Goal: Task Accomplishment & Management: Use online tool/utility

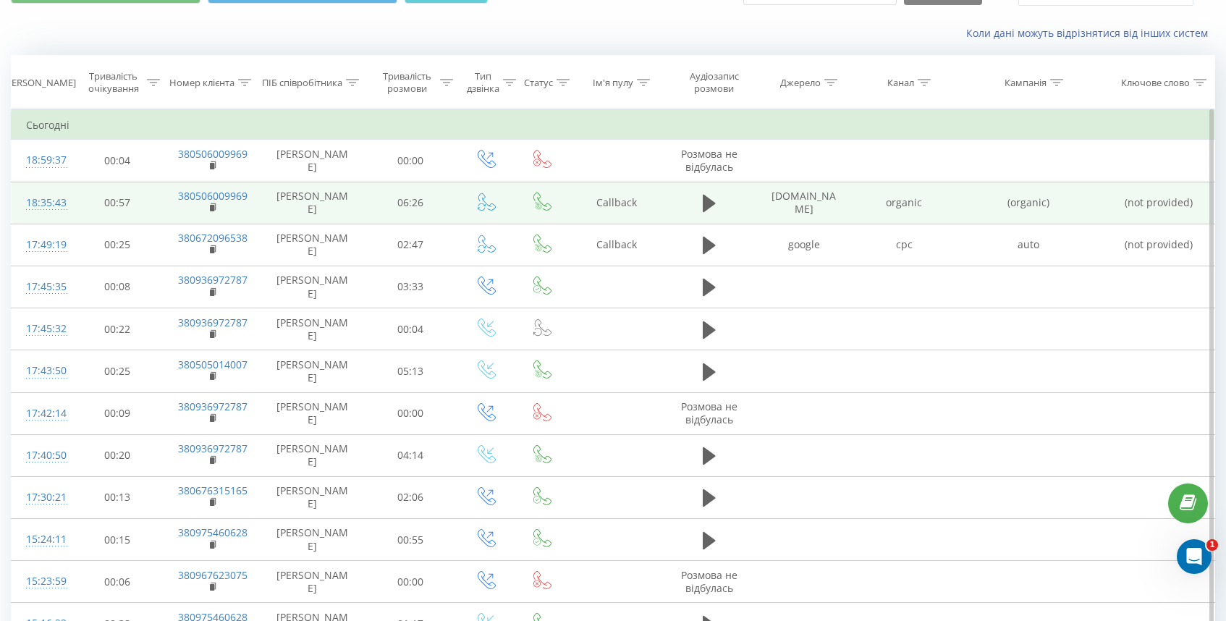
scroll to position [85, 0]
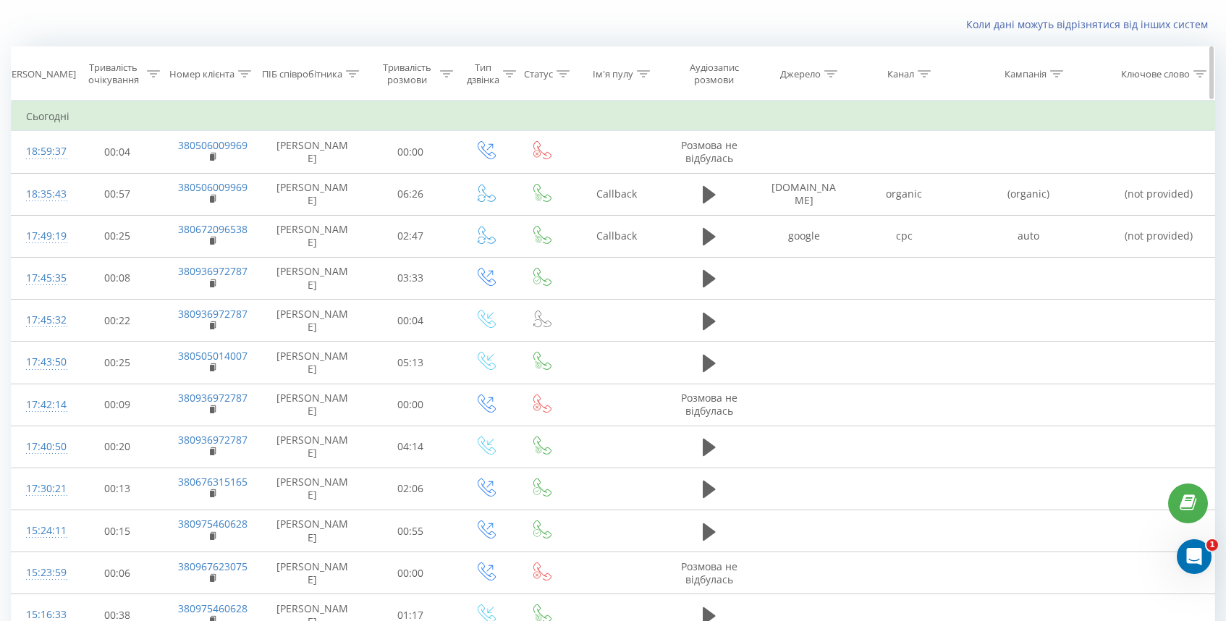
click at [505, 71] on icon at bounding box center [509, 73] width 13 height 7
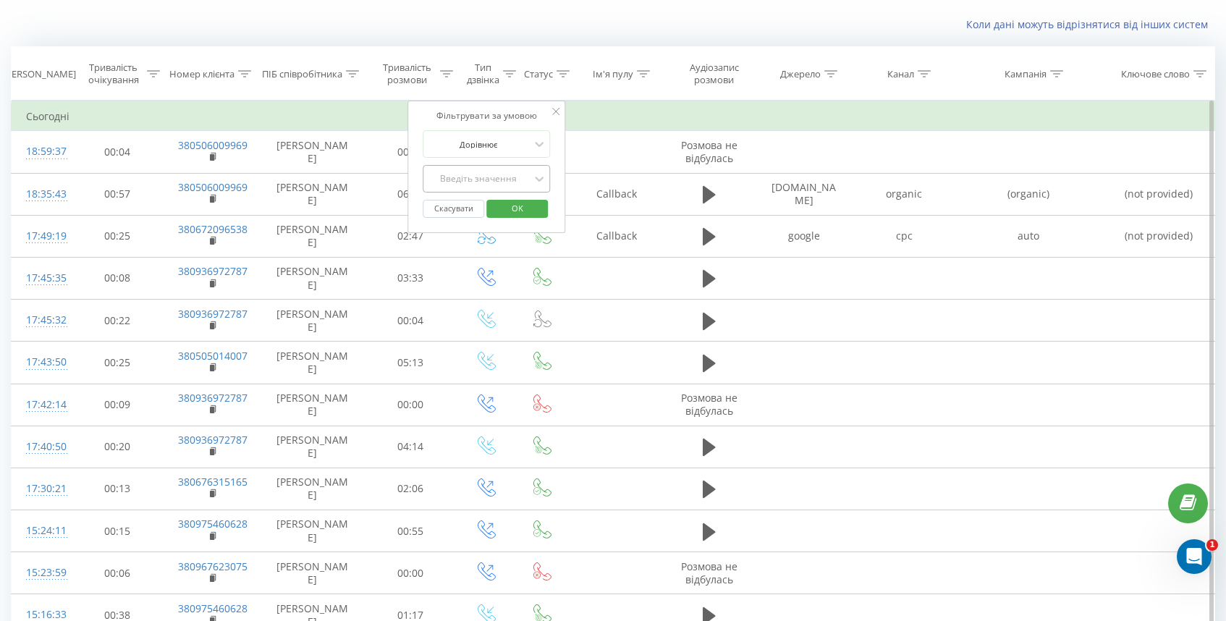
click at [520, 174] on div "Введіть значення" at bounding box center [479, 179] width 103 height 12
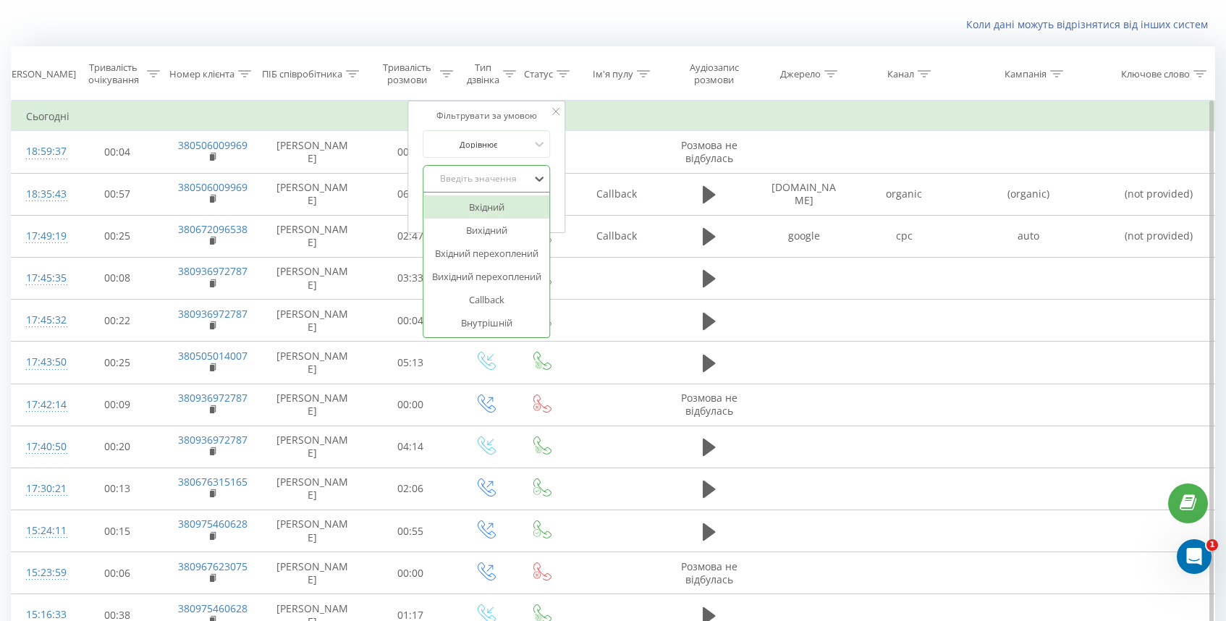
click at [499, 209] on div "Вхідний" at bounding box center [487, 206] width 126 height 23
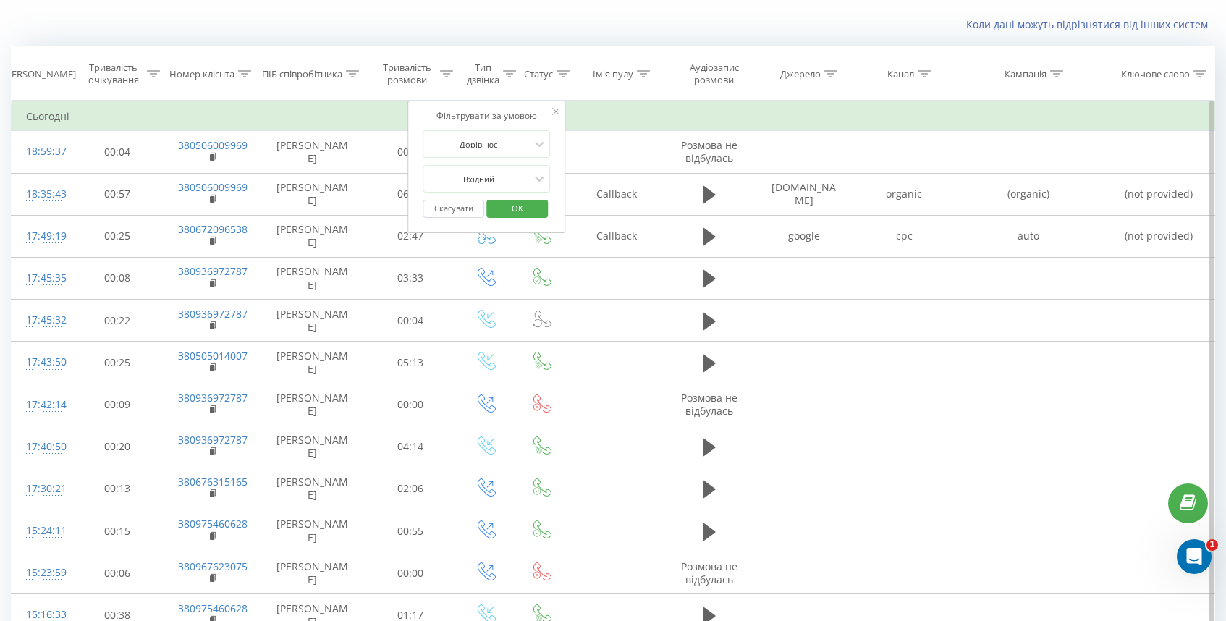
click at [511, 207] on span "OK" at bounding box center [517, 208] width 41 height 22
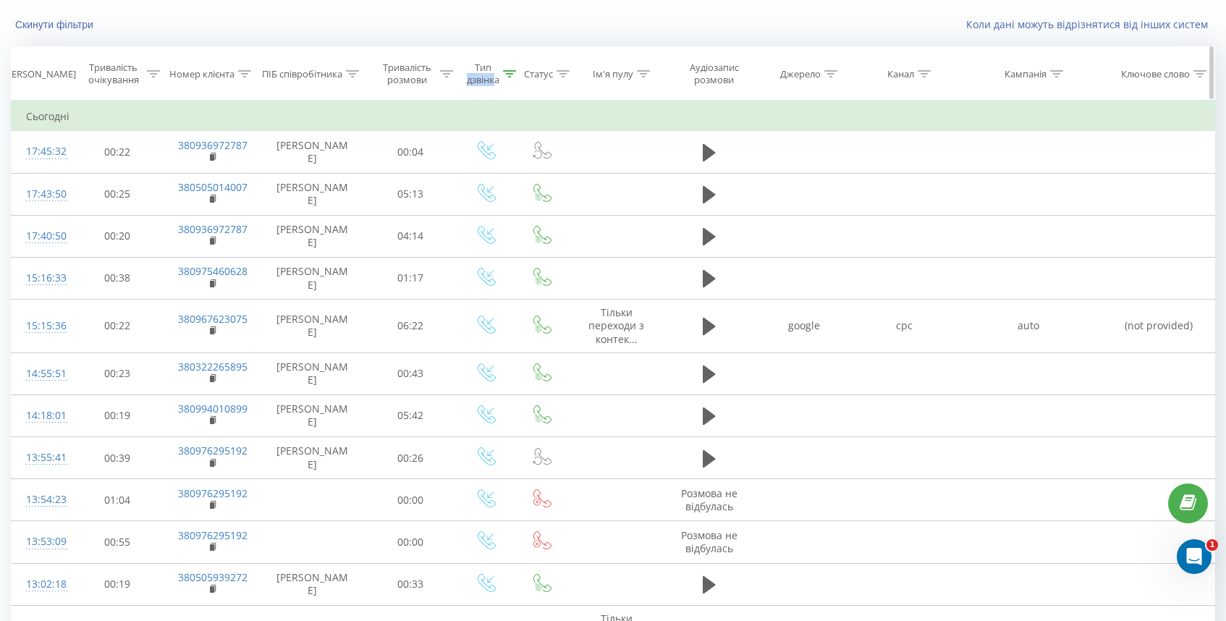
click at [493, 74] on div "Тип дзвінка" at bounding box center [483, 74] width 33 height 25
click at [530, 190] on div "Вхідний" at bounding box center [487, 179] width 127 height 28
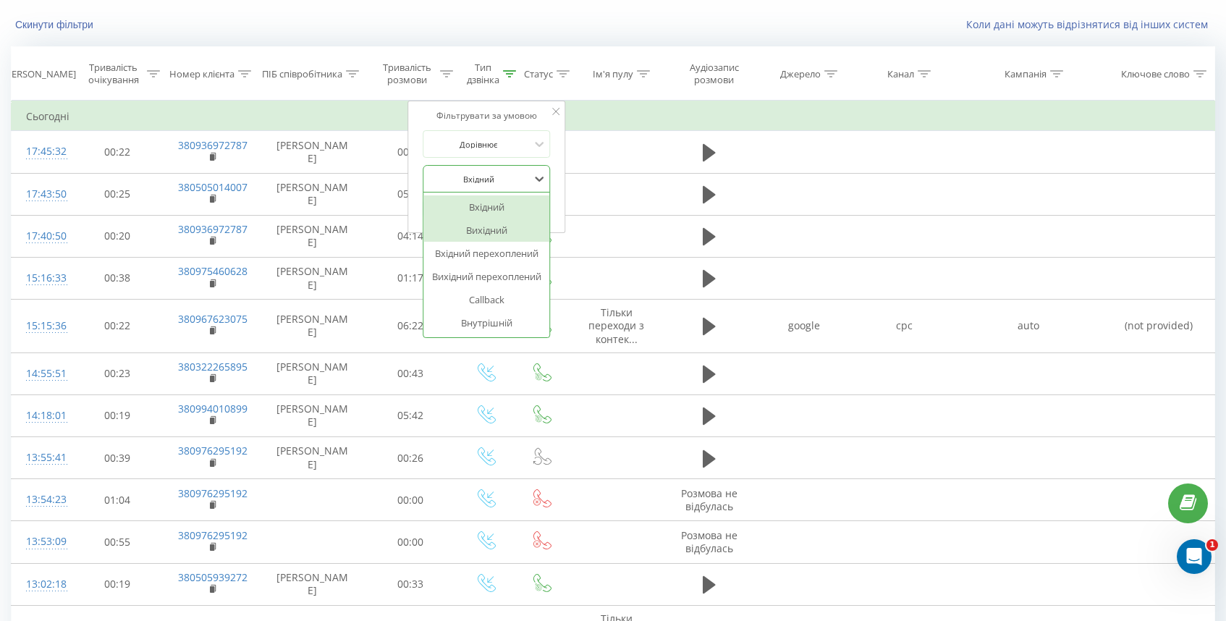
click at [503, 237] on div "Вихідний" at bounding box center [487, 230] width 126 height 23
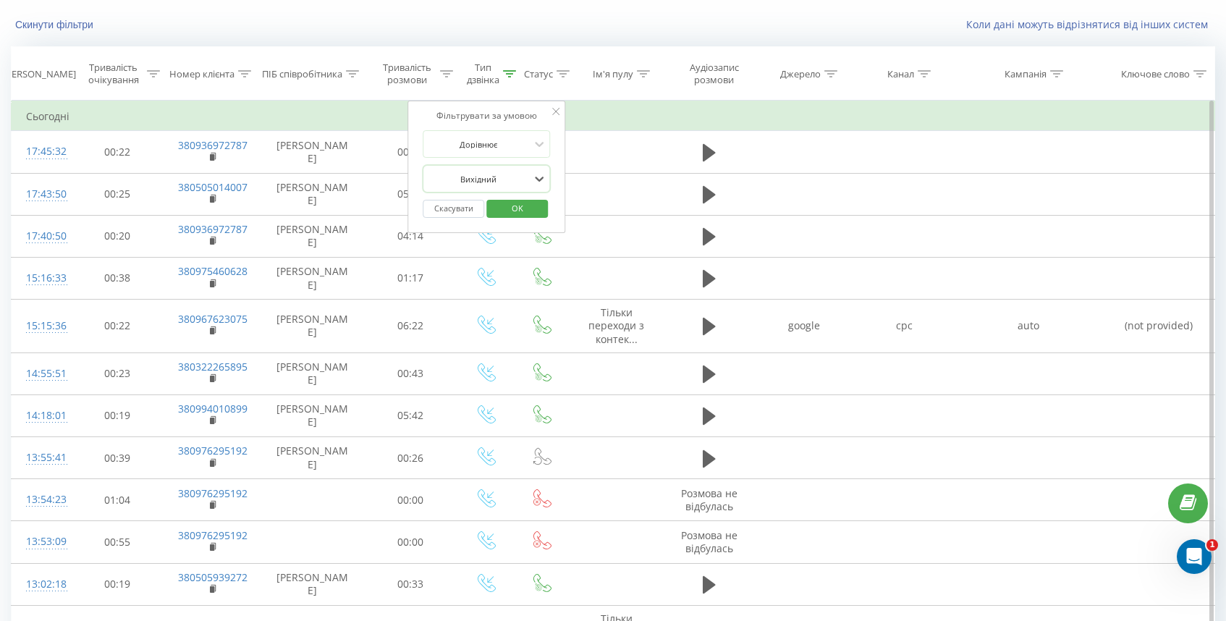
click at [515, 209] on span "OK" at bounding box center [517, 208] width 41 height 22
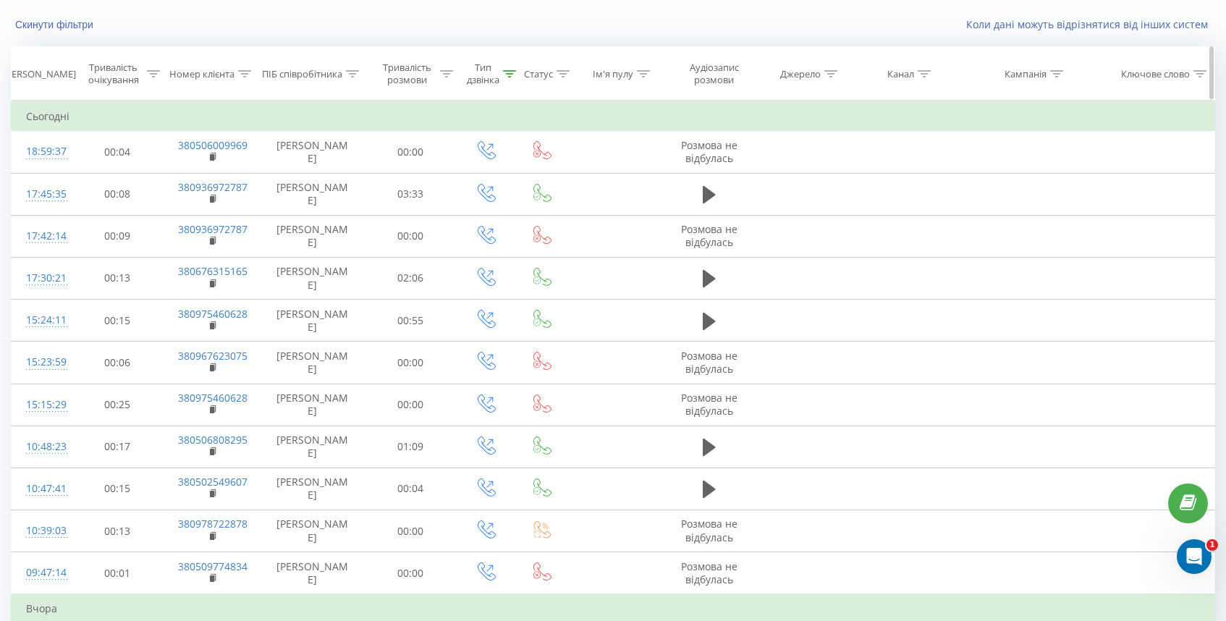
click at [482, 78] on div "Тип дзвінка" at bounding box center [483, 74] width 33 height 25
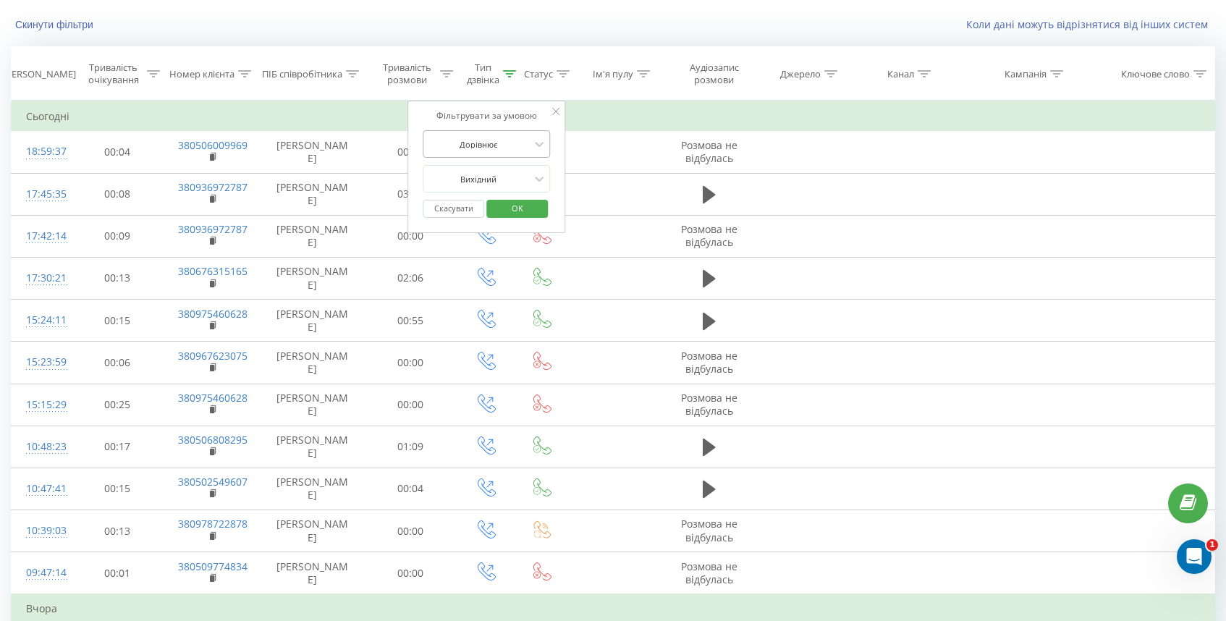
click at [527, 146] on div at bounding box center [479, 145] width 103 height 14
click at [554, 119] on div at bounding box center [555, 112] width 7 height 14
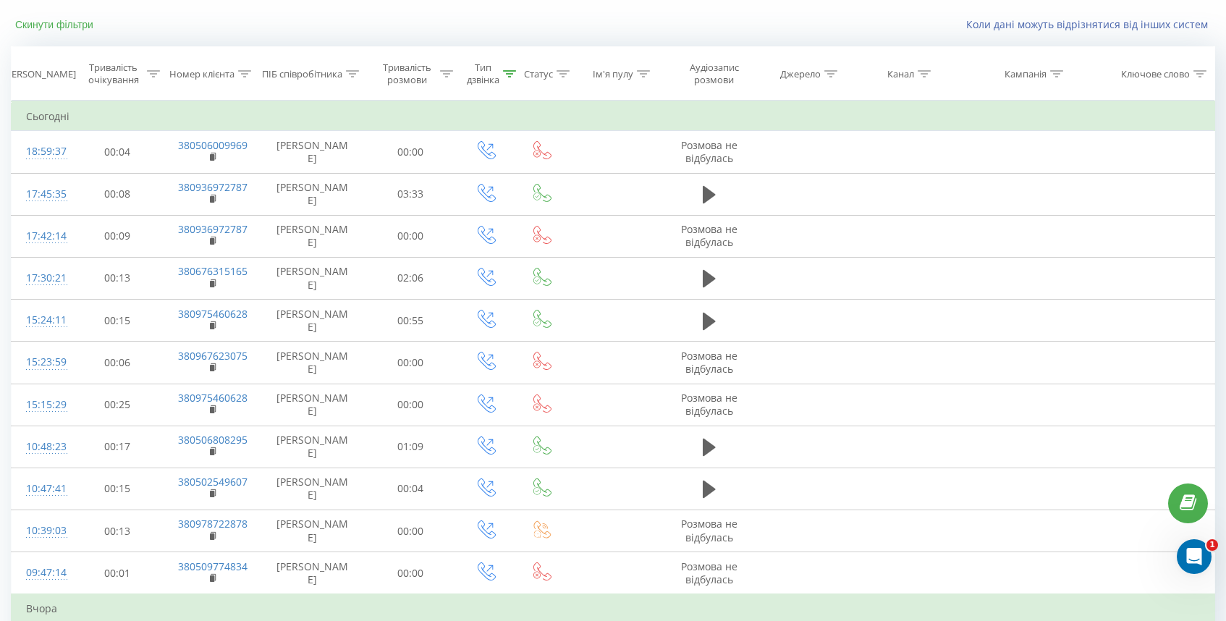
click at [39, 23] on button "Скинути фільтри" at bounding box center [56, 24] width 90 height 13
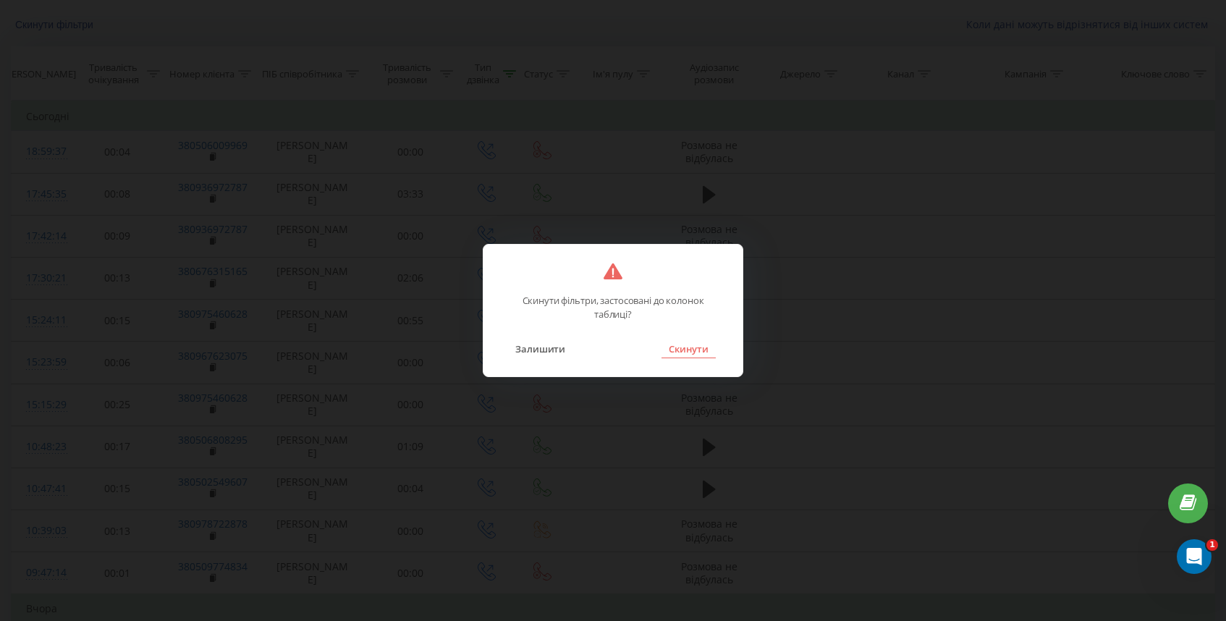
click at [694, 350] on button "Скинути" at bounding box center [689, 349] width 54 height 19
